Goal: Information Seeking & Learning: Learn about a topic

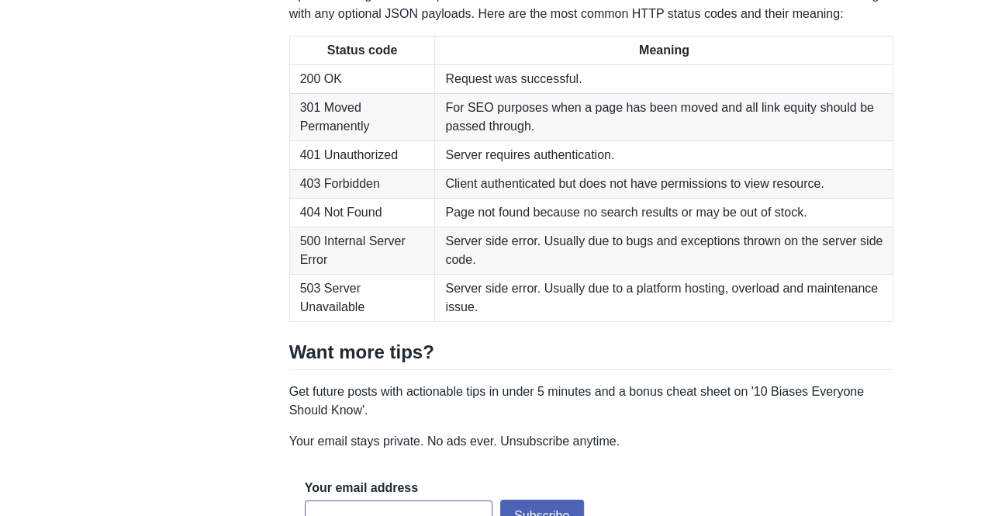
scroll to position [2707, 0]
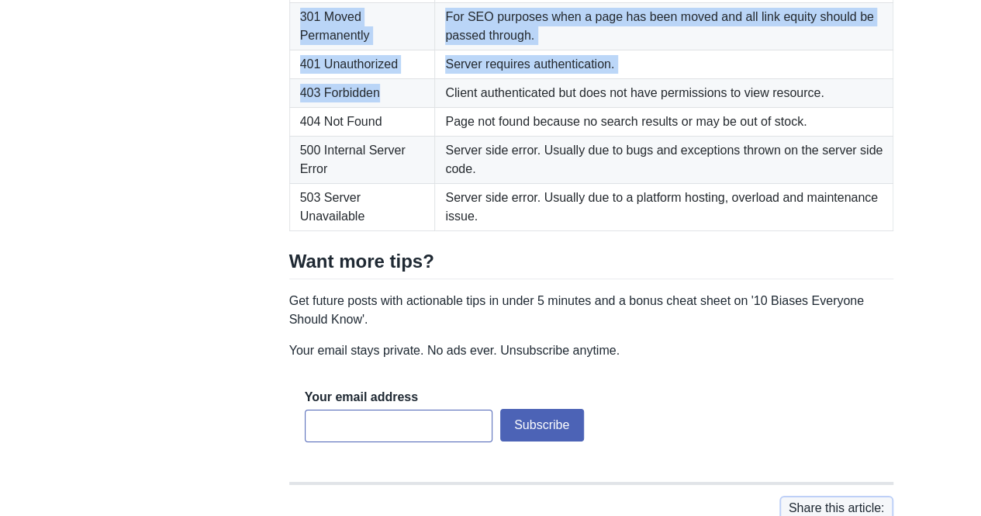
drag, startPoint x: 315, startPoint y: 230, endPoint x: 394, endPoint y: 337, distance: 133.1
click at [394, 231] on tbody "200 OK Request was successful. 301 Moved Permanently For SEO purposes when a pa…" at bounding box center [591, 102] width 604 height 257
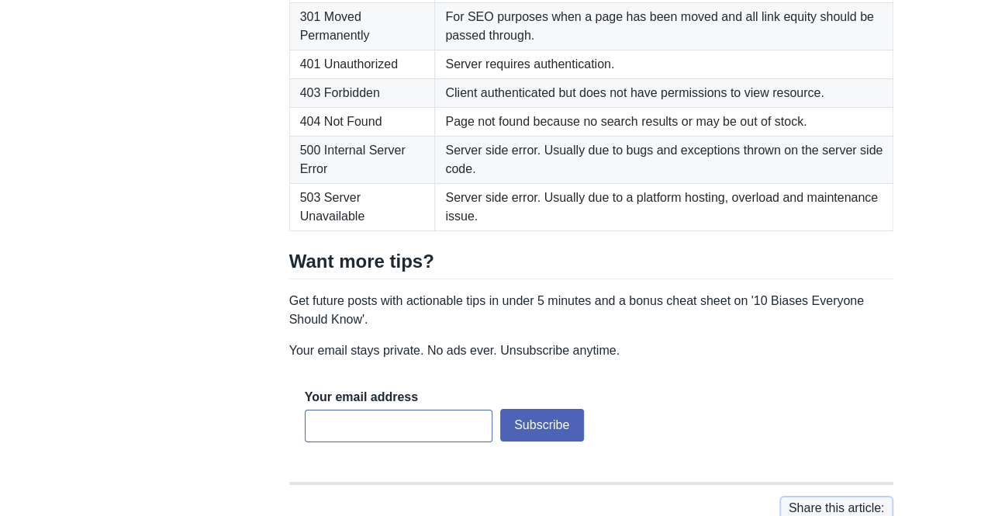
click at [394, 184] on td "500 Internal Server Error" at bounding box center [362, 159] width 146 height 47
drag, startPoint x: 312, startPoint y: 147, endPoint x: 878, endPoint y: 159, distance: 566.3
drag, startPoint x: 417, startPoint y: 166, endPoint x: 813, endPoint y: 165, distance: 395.5
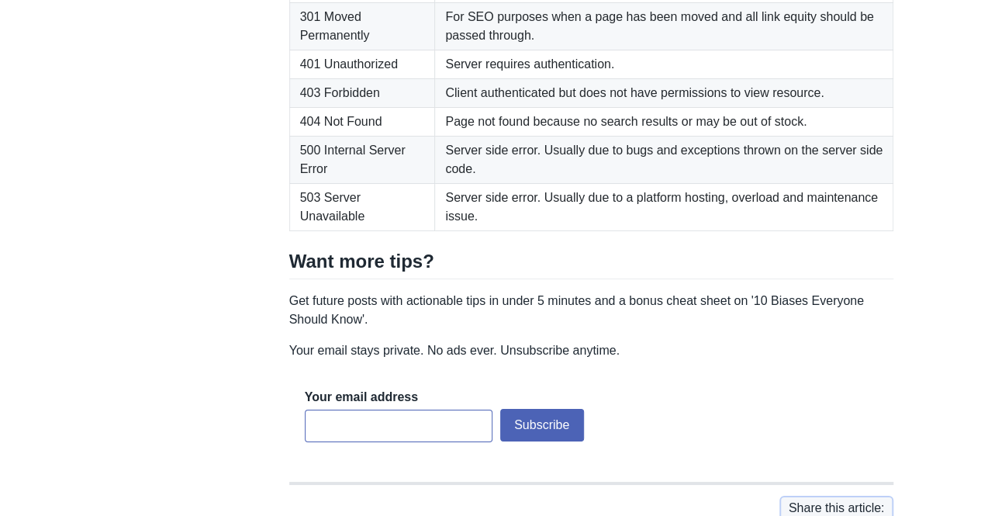
drag, startPoint x: 575, startPoint y: 229, endPoint x: 442, endPoint y: 222, distance: 132.8
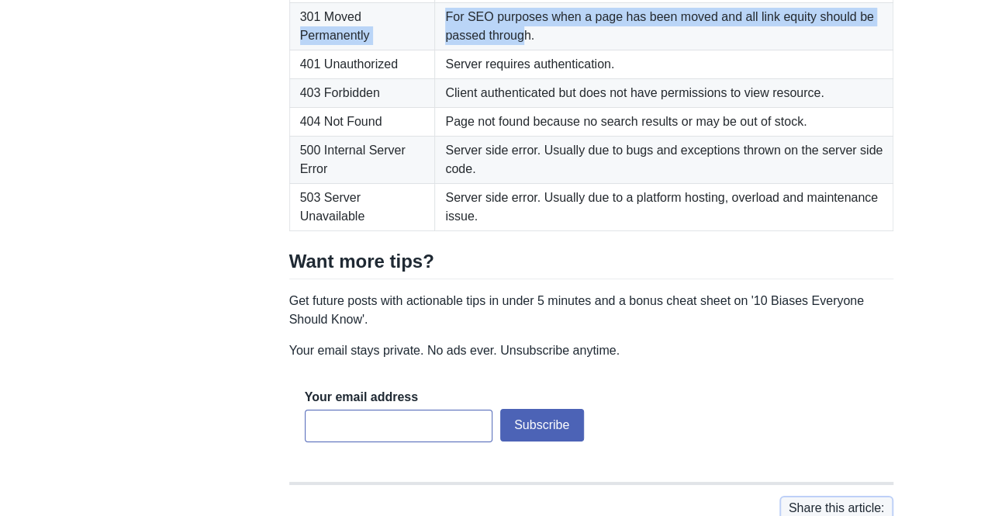
drag, startPoint x: 519, startPoint y: 277, endPoint x: 383, endPoint y: 242, distance: 140.1
click at [383, 50] on tr "301 Moved Permanently For SEO purposes when a page has been moved and all link …" at bounding box center [591, 26] width 604 height 47
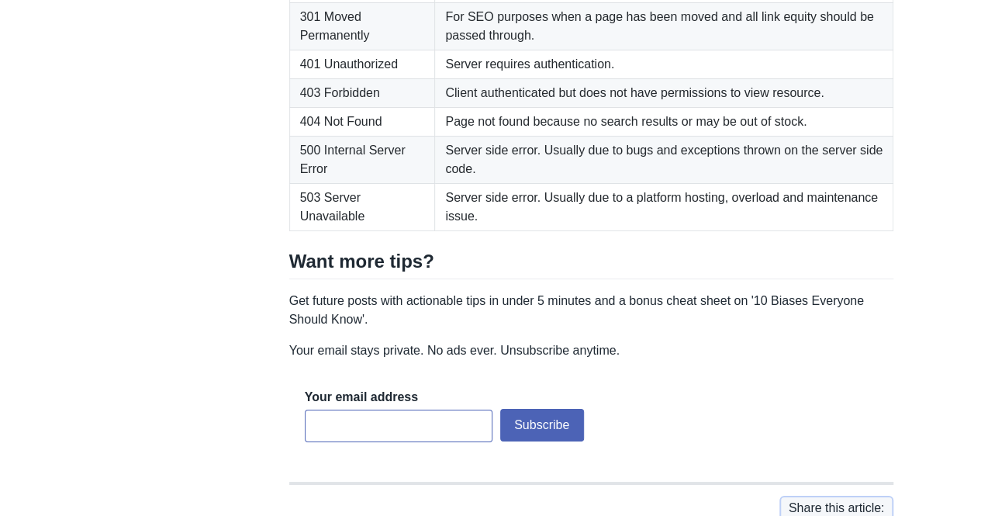
click at [500, 79] on td "Server requires authentication." at bounding box center [664, 64] width 458 height 29
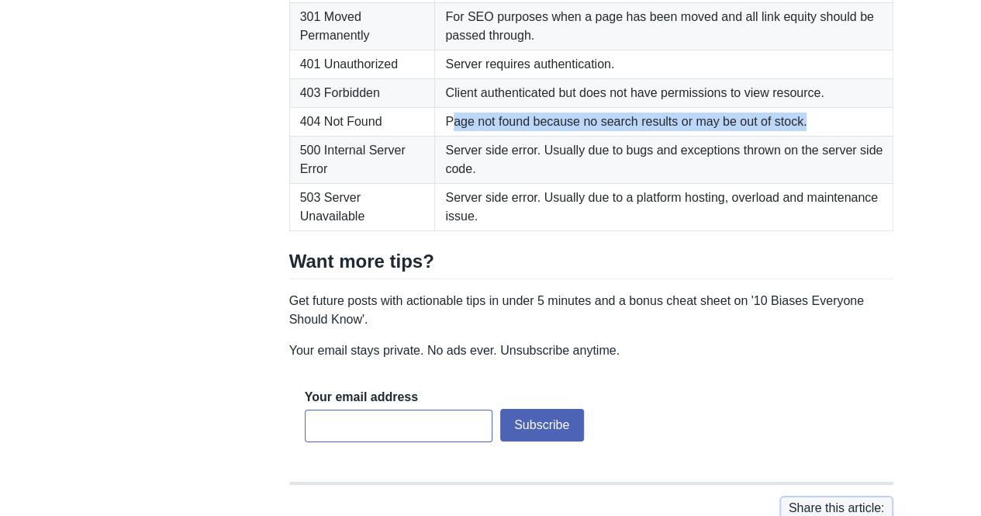
drag, startPoint x: 451, startPoint y: 363, endPoint x: 836, endPoint y: 361, distance: 385.4
click at [836, 136] on td "Page not found because no search results or may be out of stock." at bounding box center [664, 122] width 458 height 29
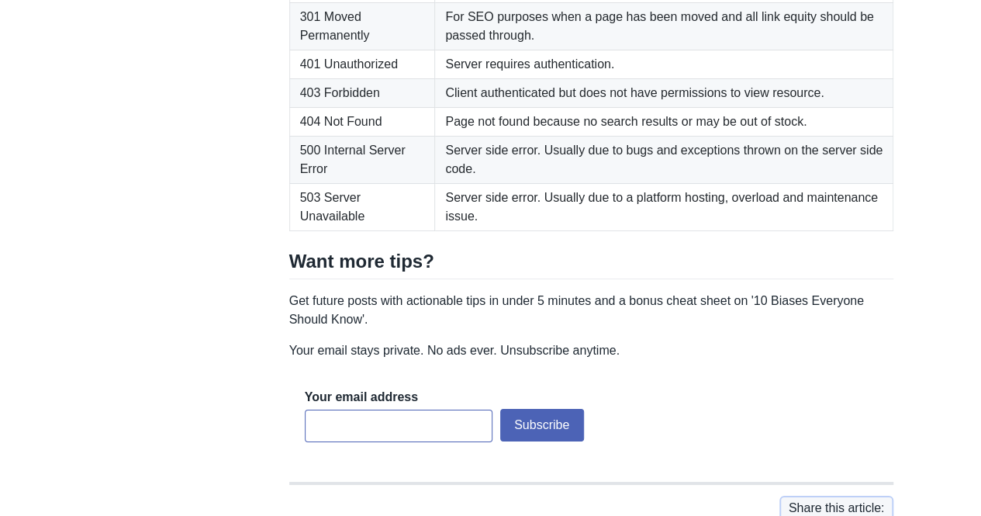
click at [633, 231] on td "Server side error. Usually due to a platform hosting, overload and maintenance …" at bounding box center [664, 207] width 458 height 47
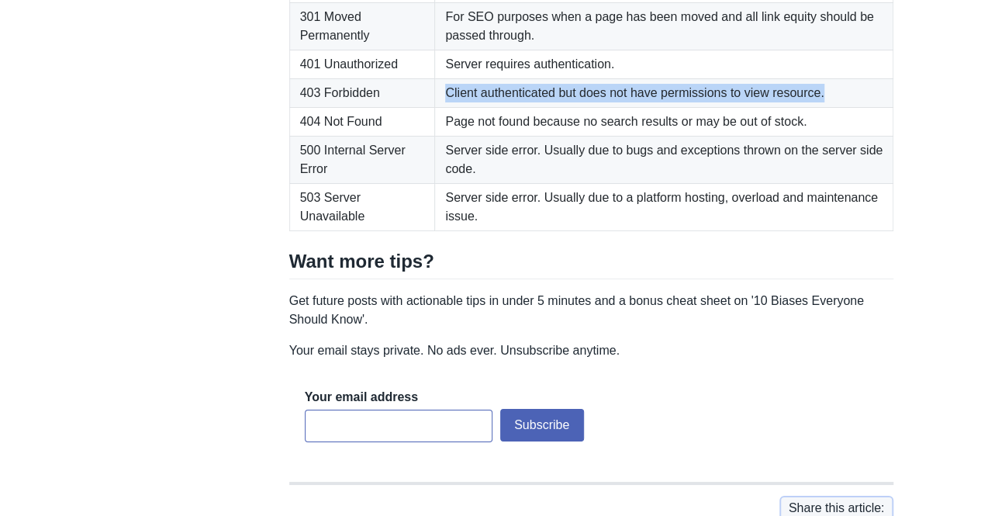
drag, startPoint x: 439, startPoint y: 328, endPoint x: 947, endPoint y: 334, distance: 508.0
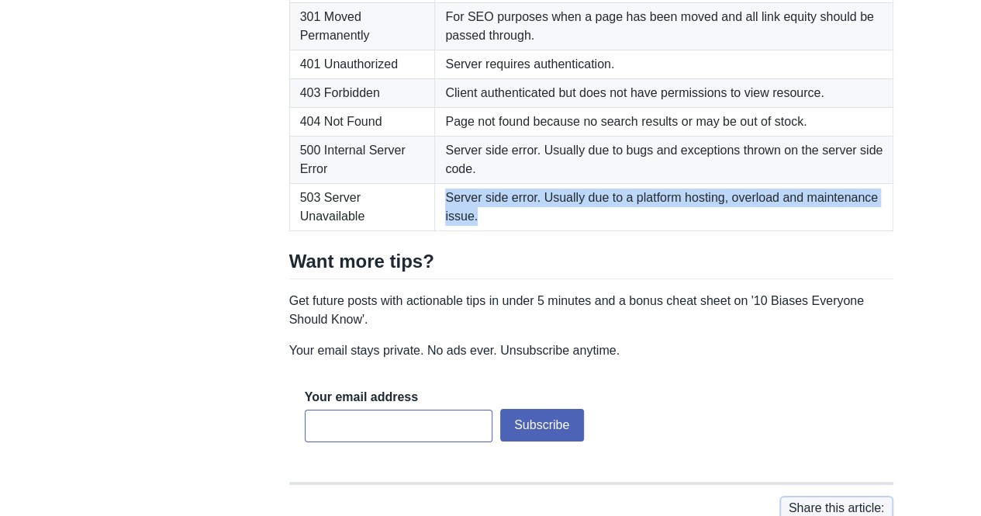
drag, startPoint x: 437, startPoint y: 437, endPoint x: 503, endPoint y: 457, distance: 68.9
click at [503, 231] on td "Server side error. Usually due to a platform hosting, overload and maintenance …" at bounding box center [664, 207] width 458 height 47
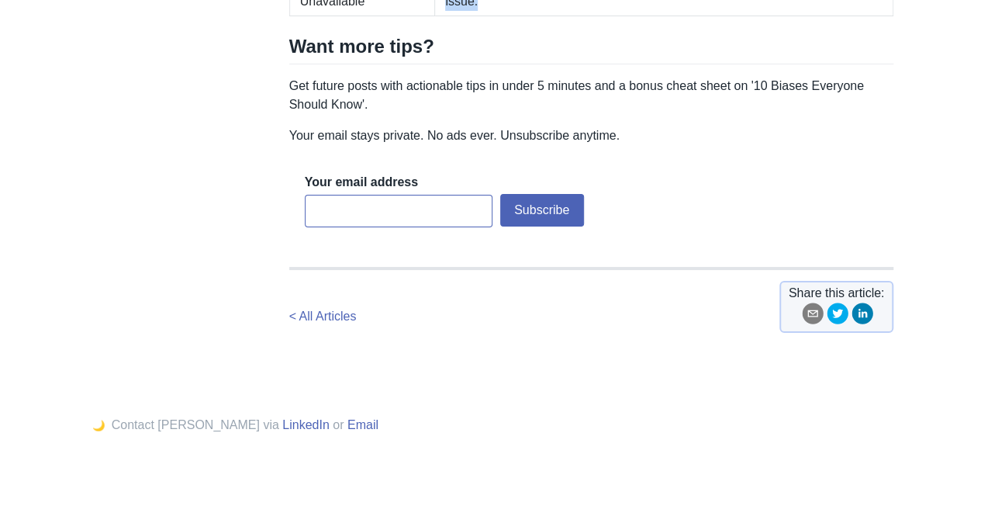
scroll to position [3095, 0]
